Goal: Information Seeking & Learning: Learn about a topic

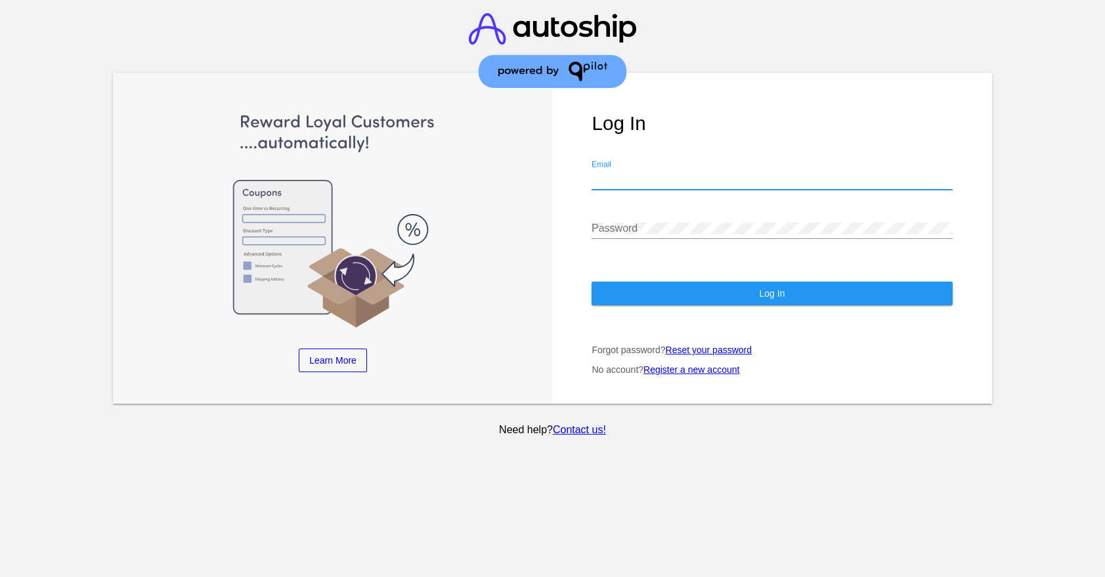
click at [662, 173] on input "Email" at bounding box center [772, 179] width 361 height 12
type input "[PERSON_NAME][EMAIL_ADDRESS][PERSON_NAME][DOMAIN_NAME]"
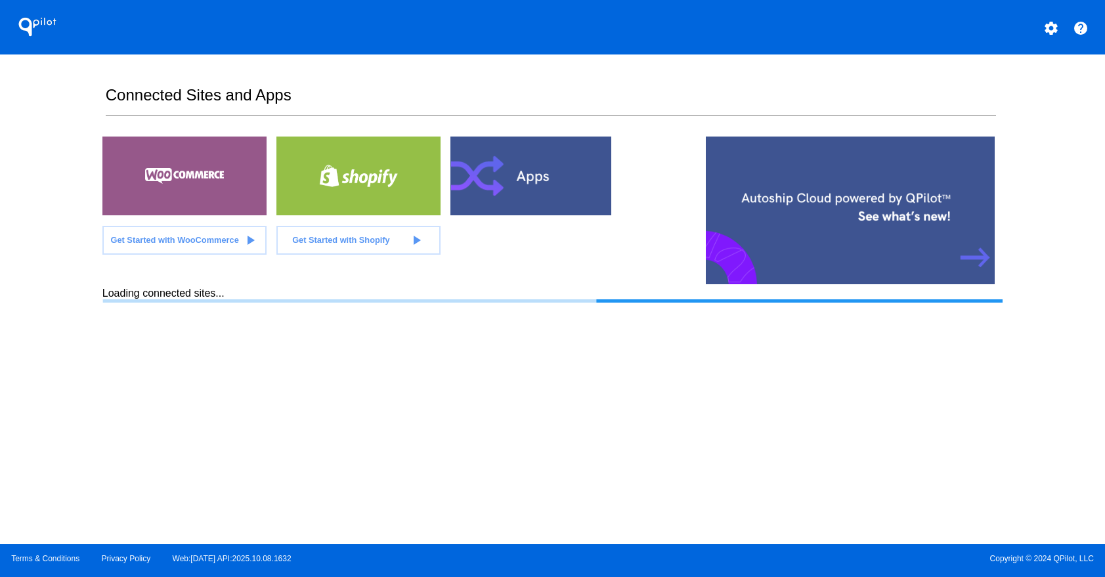
click at [164, 177] on div at bounding box center [184, 176] width 164 height 79
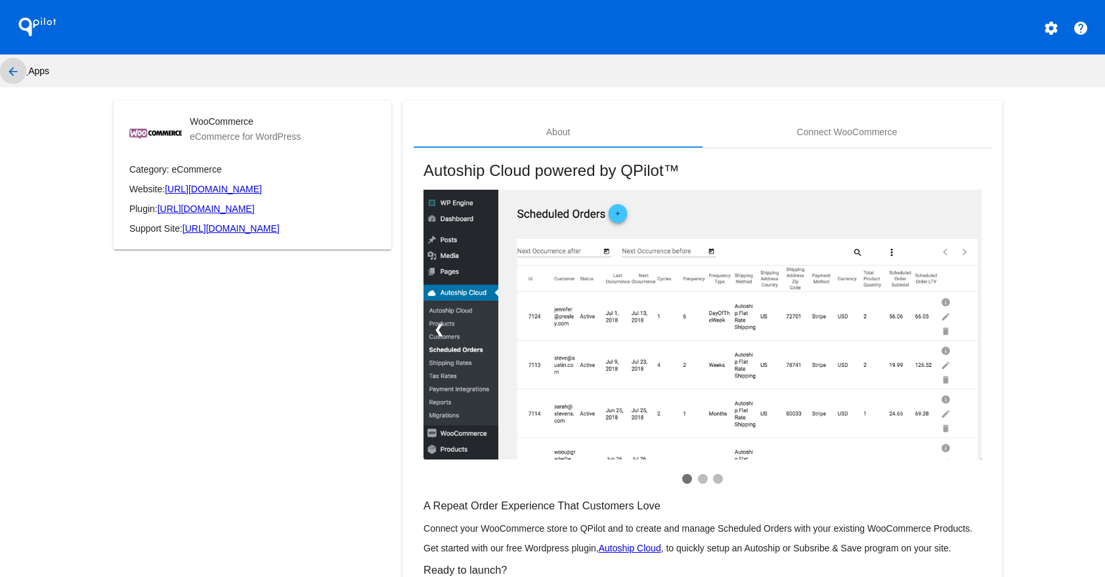
click at [7, 70] on mat-icon "arrow_back" at bounding box center [13, 72] width 16 height 16
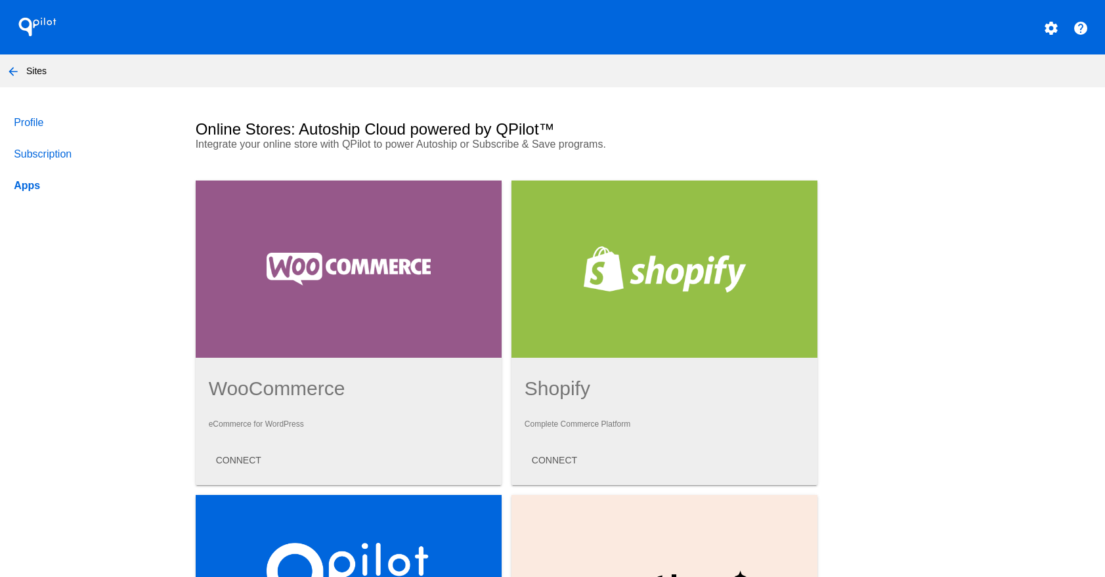
click at [14, 69] on mat-icon "arrow_back" at bounding box center [13, 72] width 16 height 16
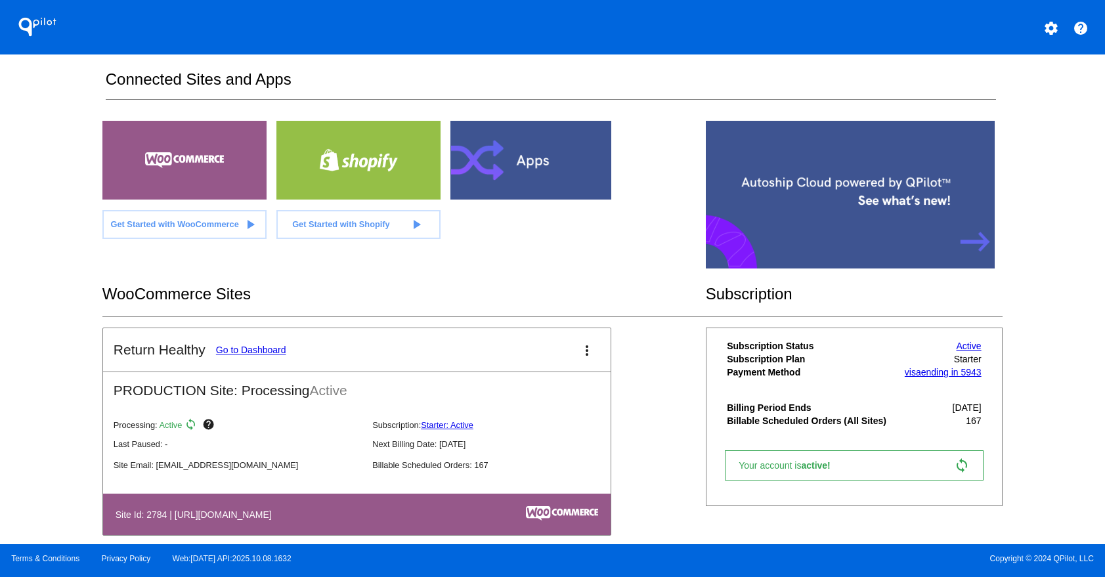
scroll to position [35, 0]
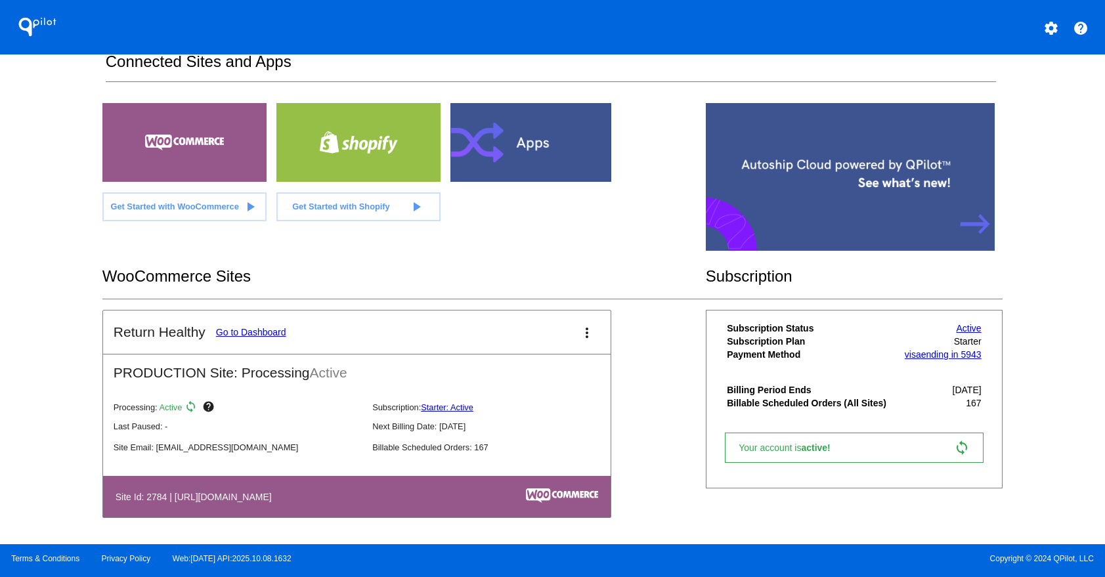
click at [268, 331] on link "Go to Dashboard" at bounding box center [251, 332] width 70 height 11
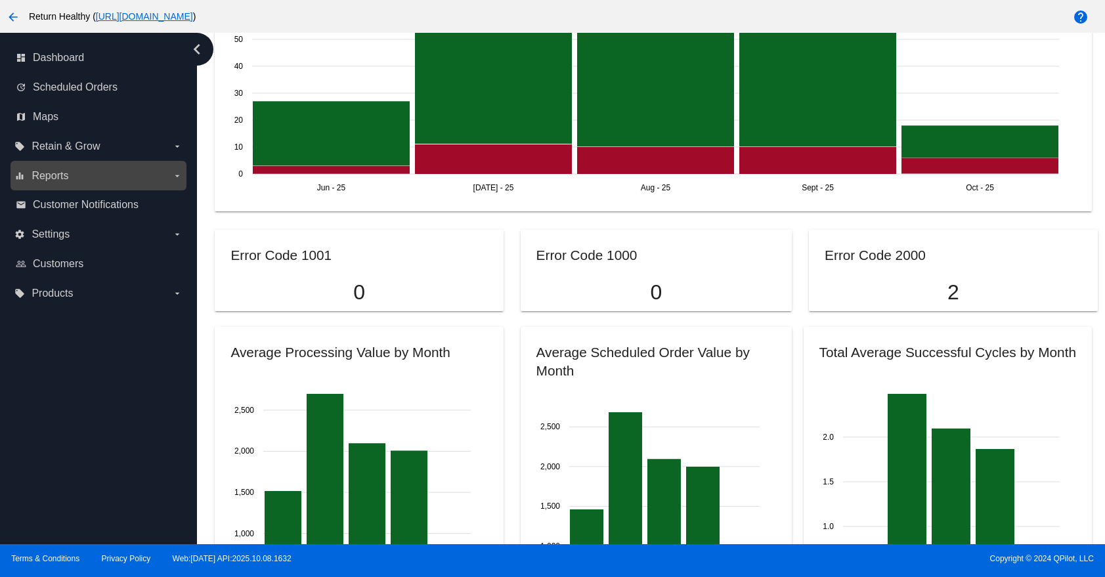
scroll to position [1048, 0]
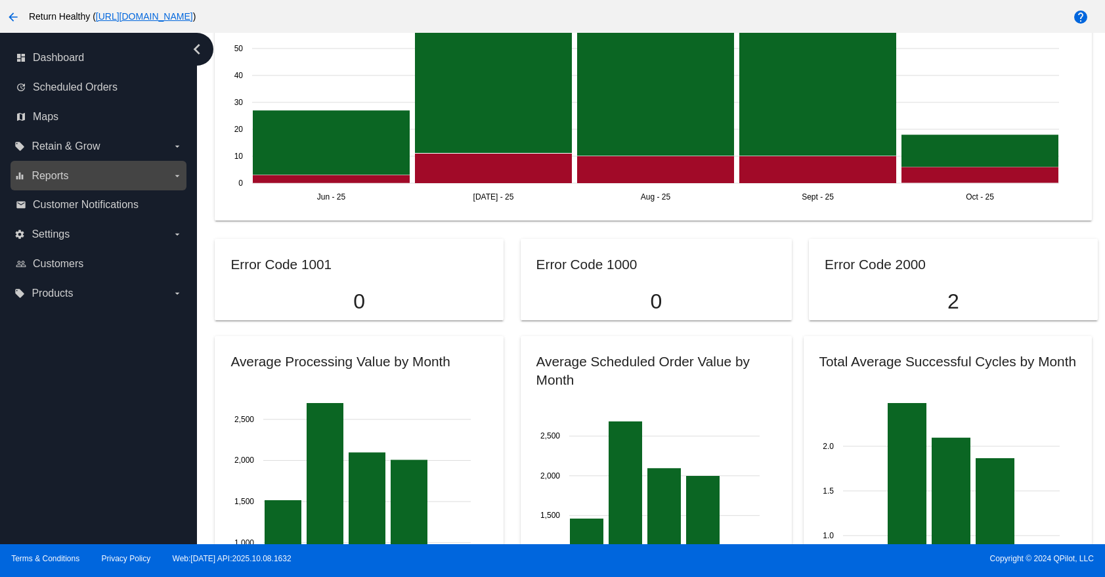
click at [39, 173] on span "Reports" at bounding box center [50, 176] width 37 height 12
click at [0, 0] on input "equalizer Reports arrow_drop_down" at bounding box center [0, 0] width 0 height 0
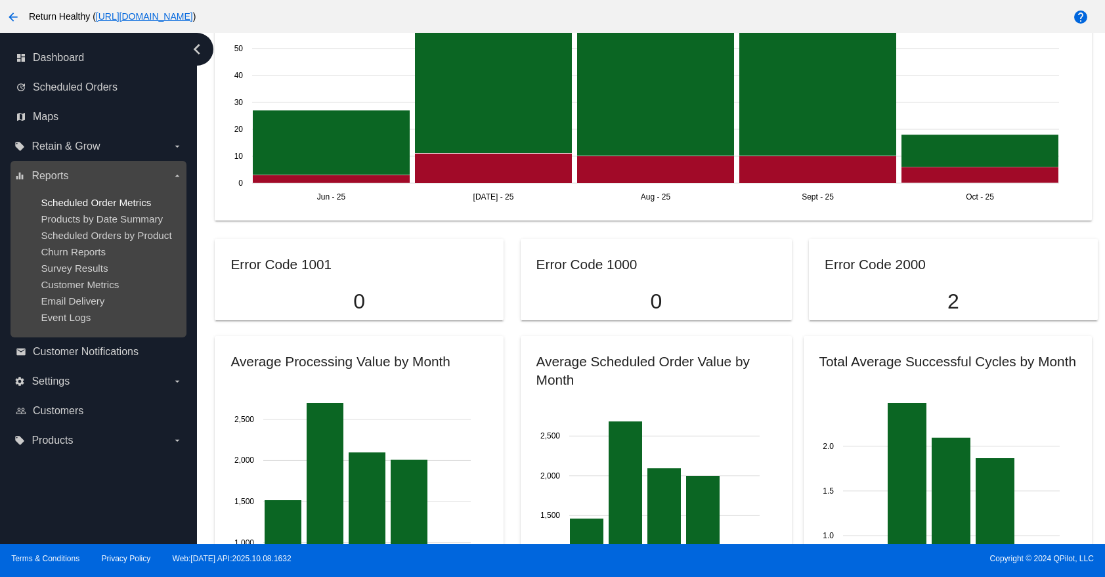
click at [123, 204] on span "Scheduled Order Metrics" at bounding box center [96, 202] width 110 height 11
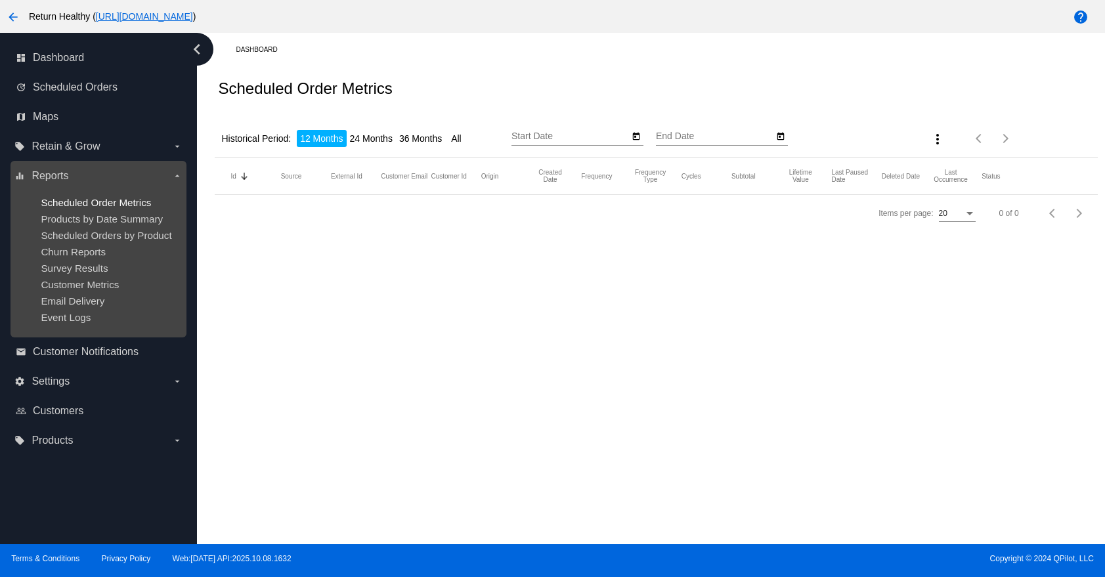
type input "[DATE]"
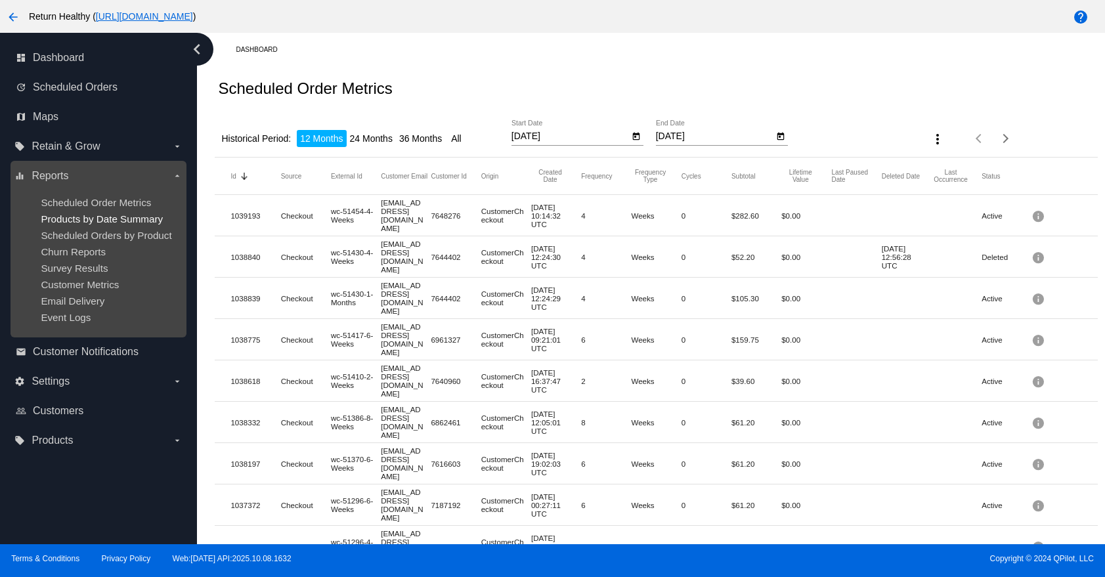
click at [125, 219] on span "Products by Date Summary" at bounding box center [102, 218] width 122 height 11
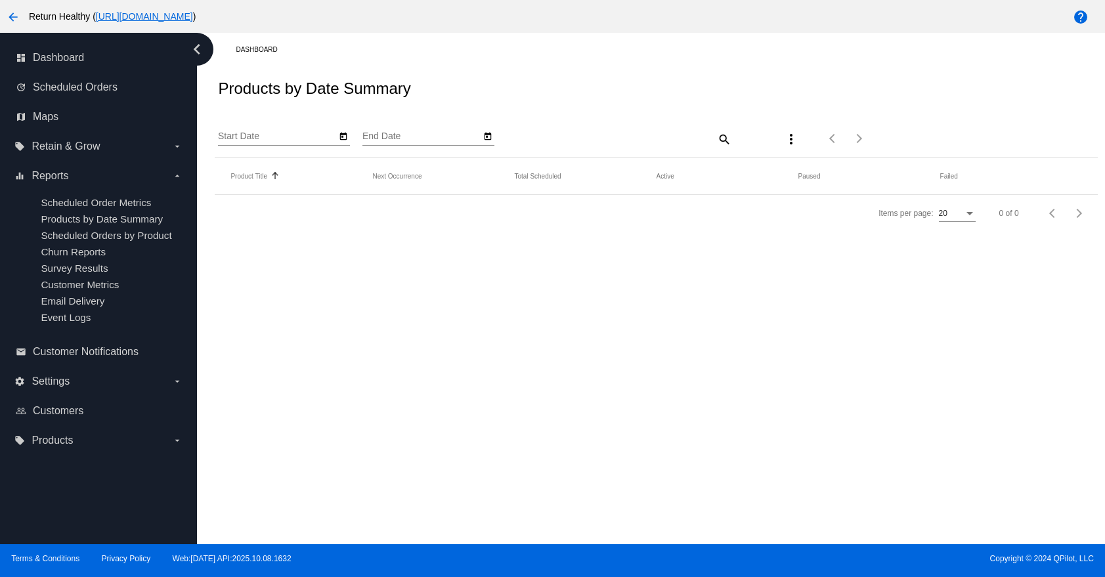
type input "[DATE]"
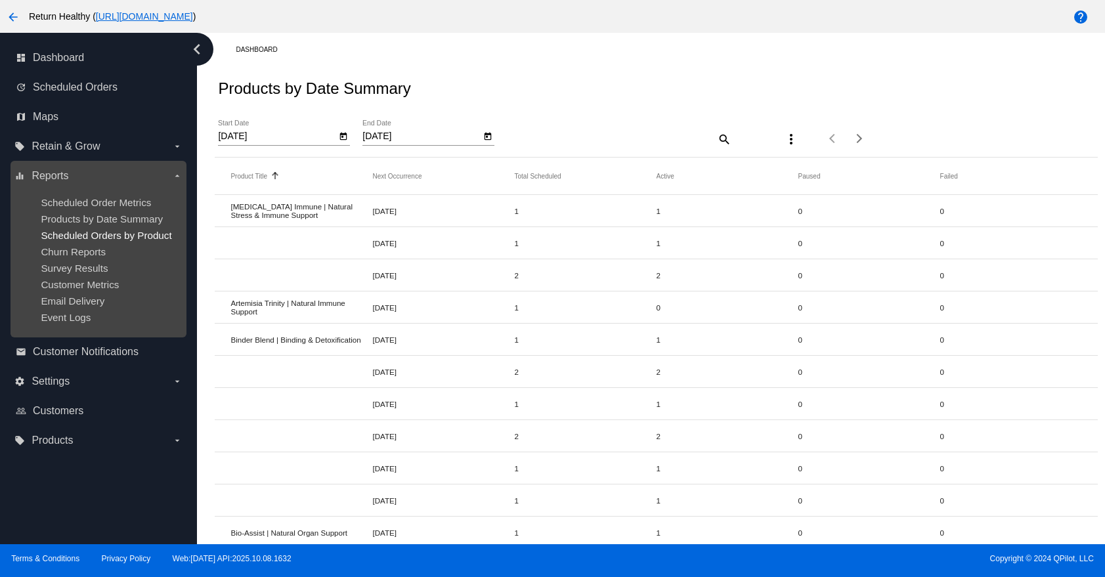
click at [129, 238] on span "Scheduled Orders by Product" at bounding box center [106, 235] width 131 height 11
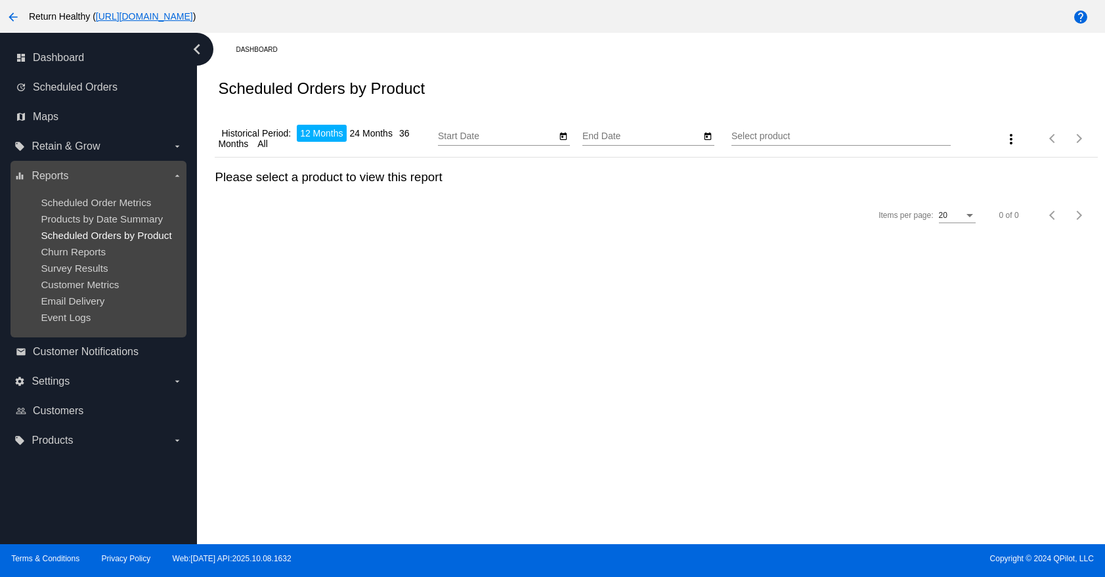
type input "[DATE]"
click at [94, 254] on span "Churn Reports" at bounding box center [73, 251] width 65 height 11
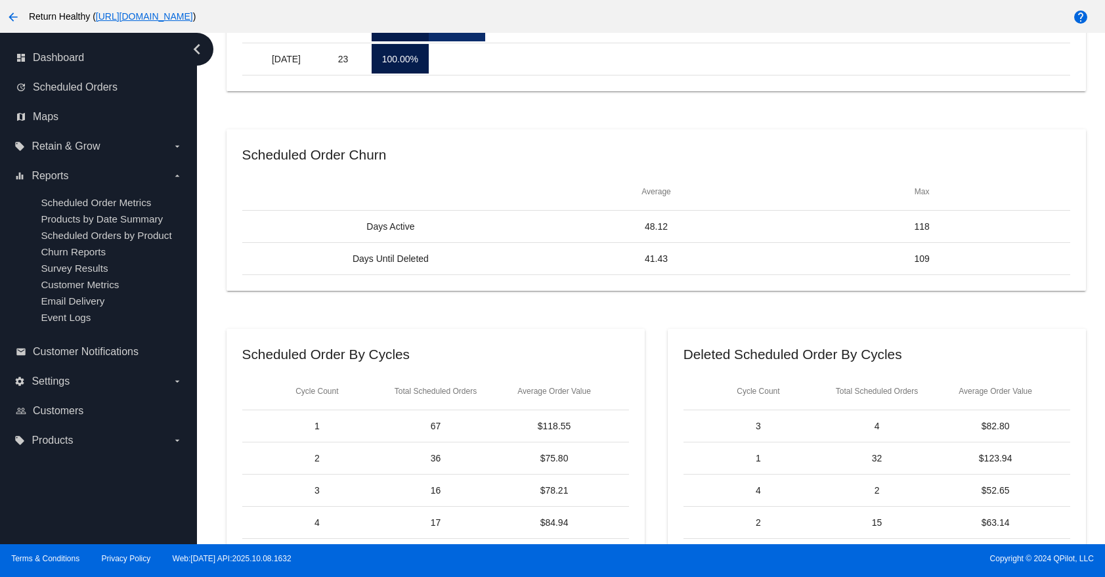
scroll to position [529, 0]
